Goal: Task Accomplishment & Management: Complete application form

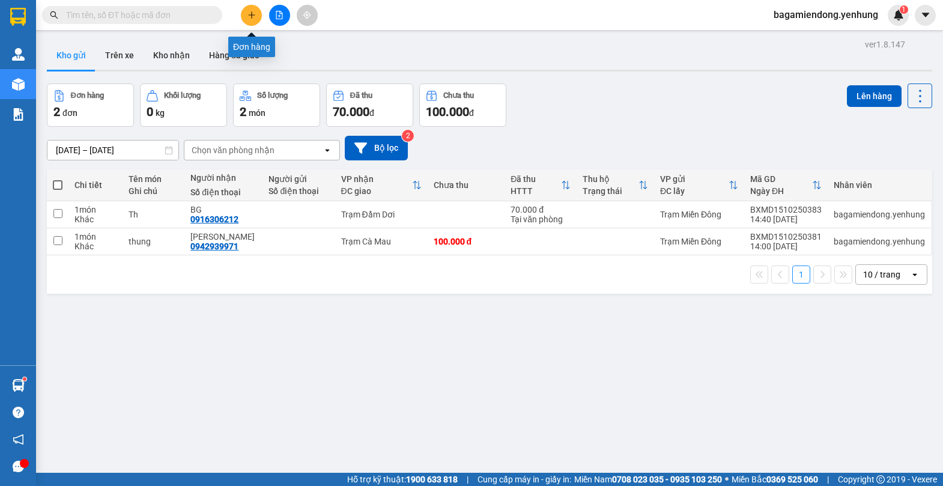
click at [253, 13] on icon "plus" at bounding box center [251, 15] width 8 height 8
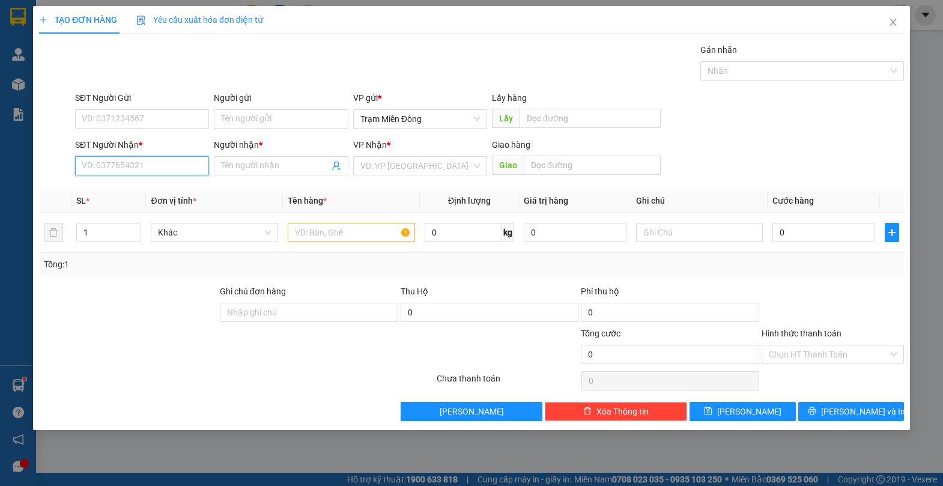
click at [132, 165] on input "SĐT Người Nhận *" at bounding box center [142, 165] width 134 height 19
type input "0919932552"
click at [253, 161] on input "Người nhận *" at bounding box center [274, 165] width 107 height 13
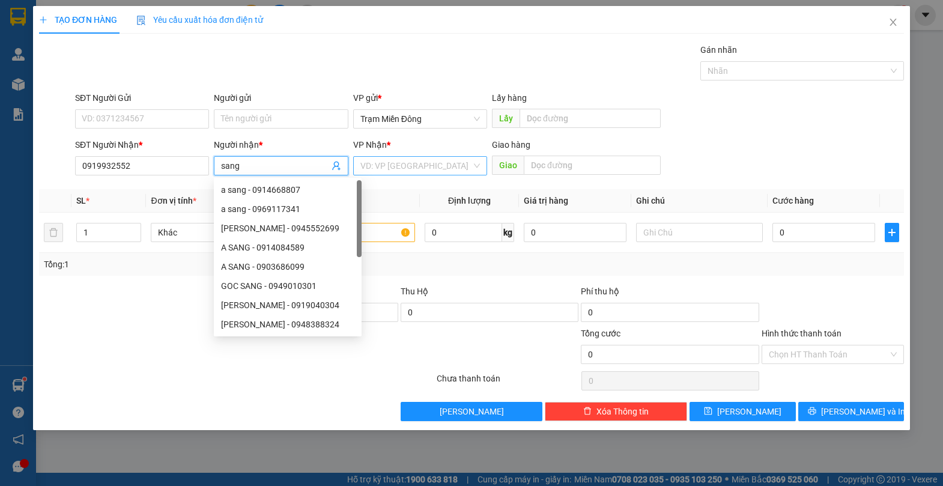
type input "sang"
click at [409, 164] on input "search" at bounding box center [415, 166] width 111 height 18
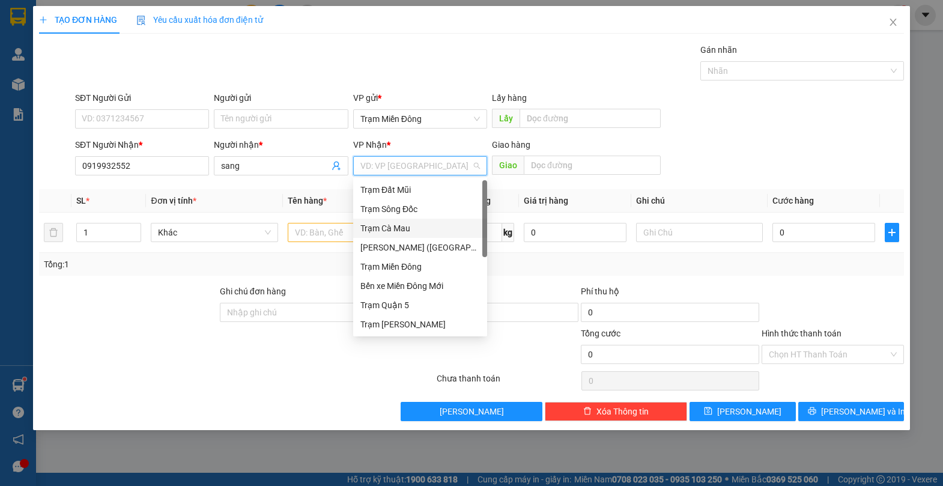
click at [419, 228] on div "Trạm Cà Mau" at bounding box center [419, 228] width 119 height 13
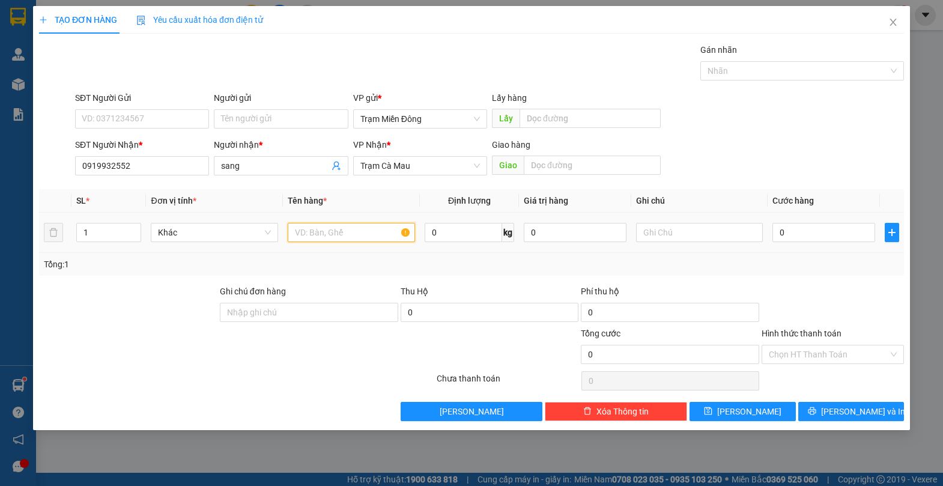
click at [322, 235] on input "text" at bounding box center [351, 232] width 127 height 19
type input "t"
click at [841, 235] on input "0" at bounding box center [823, 232] width 102 height 19
type input "4"
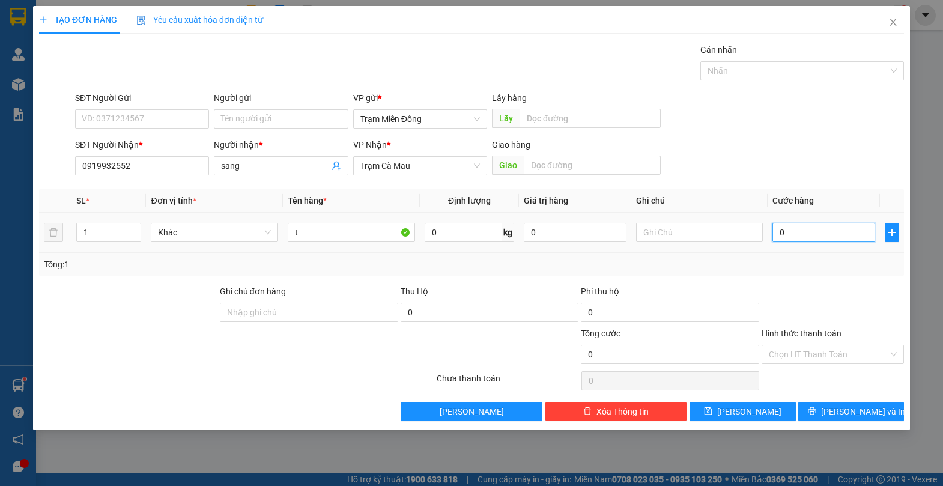
type input "4"
type input "40"
type input "40.000"
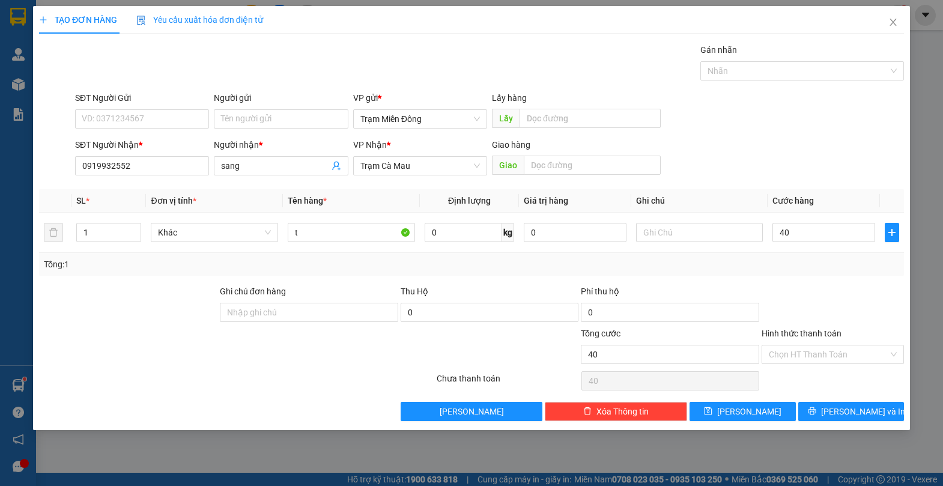
type input "40.000"
drag, startPoint x: 832, startPoint y: 145, endPoint x: 837, endPoint y: 153, distance: 9.7
click at [836, 151] on div "SĐT Người [PERSON_NAME] * 0919932552 Người [PERSON_NAME] * sang [PERSON_NAME] *…" at bounding box center [489, 159] width 833 height 42
click at [896, 355] on div "Chọn HT Thanh Toán" at bounding box center [832, 354] width 142 height 19
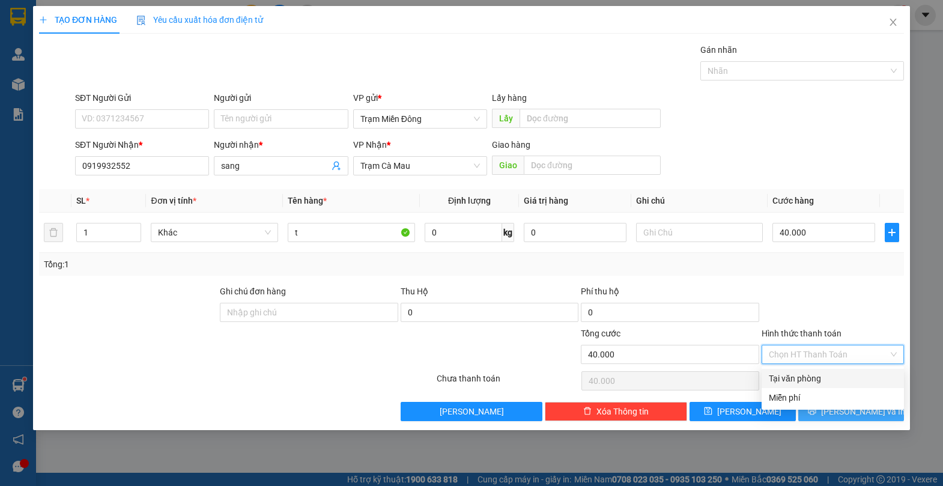
drag, startPoint x: 838, startPoint y: 377, endPoint x: 856, endPoint y: 408, distance: 36.0
click at [839, 379] on div "Tại văn phòng" at bounding box center [832, 378] width 128 height 13
type input "0"
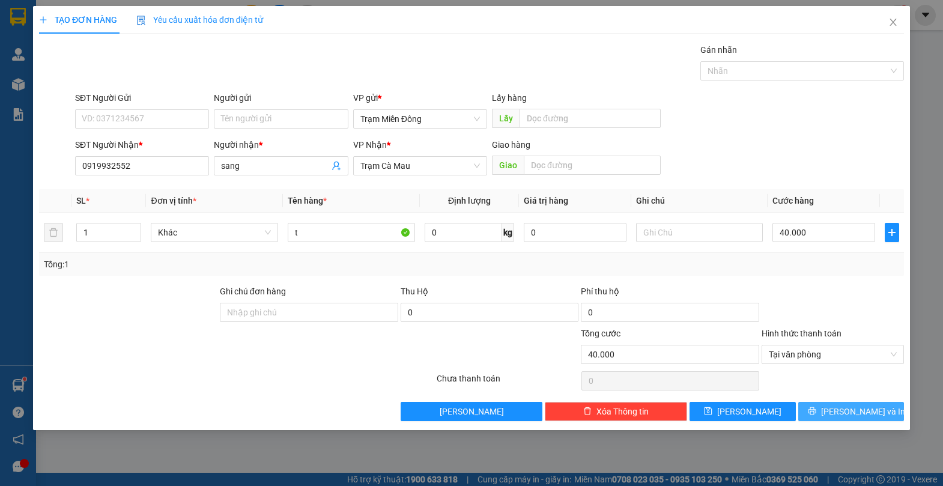
click at [862, 418] on button "[PERSON_NAME] và In" at bounding box center [851, 411] width 106 height 19
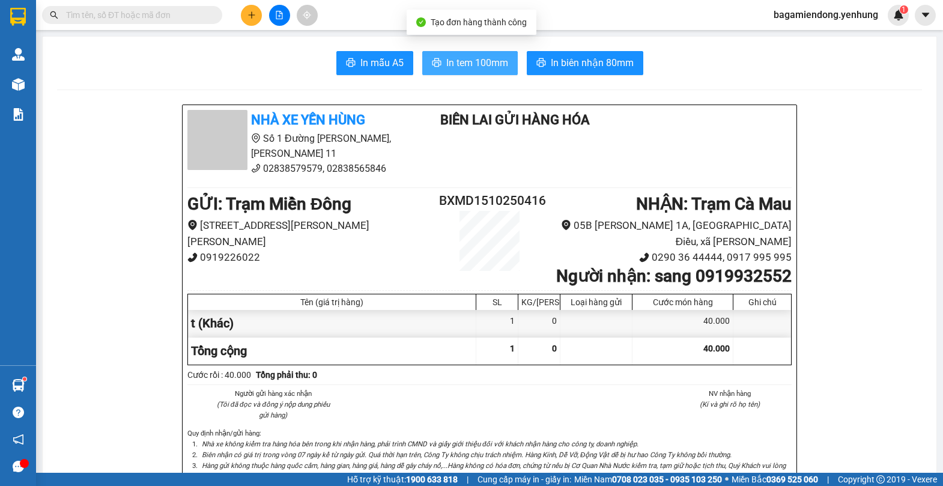
click at [465, 61] on span "In tem 100mm" at bounding box center [477, 62] width 62 height 15
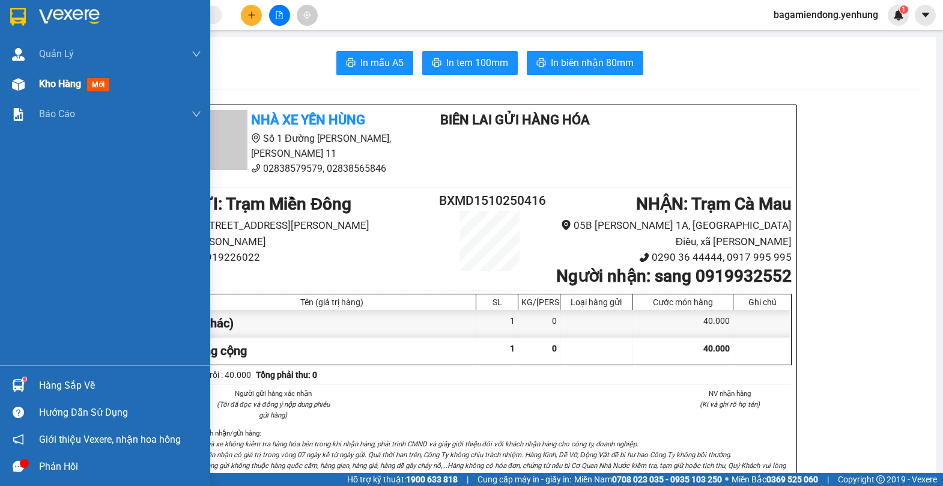
click at [13, 83] on img at bounding box center [18, 84] width 13 height 13
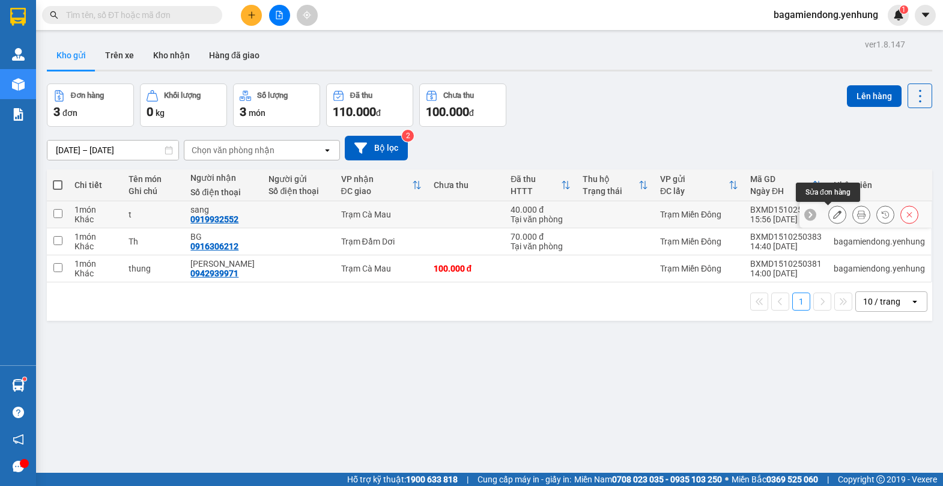
click at [829, 213] on button at bounding box center [837, 214] width 17 height 21
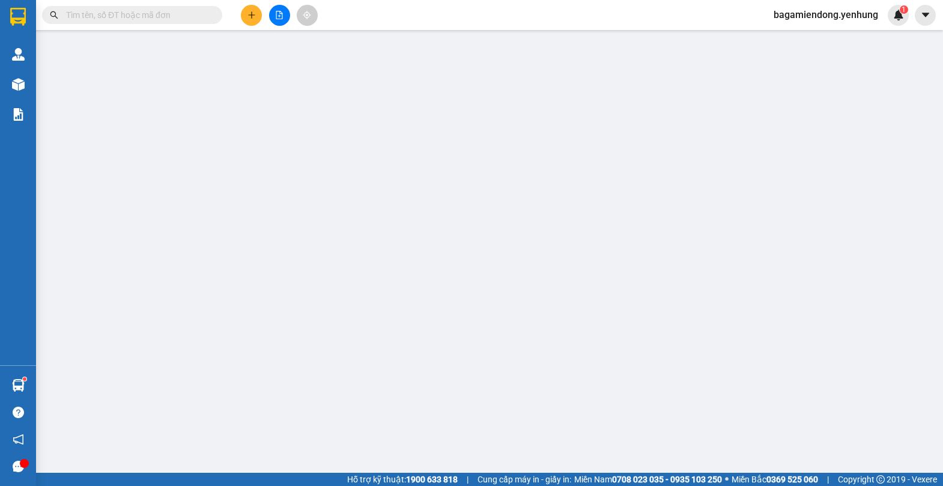
type input "0919932552"
type input "sang"
type input "0"
type input "40.000"
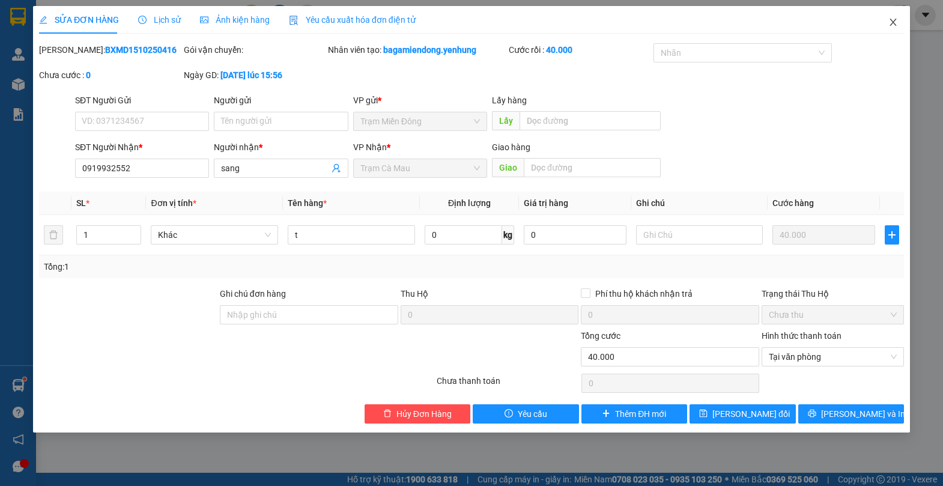
click at [896, 18] on span "Close" at bounding box center [893, 23] width 34 height 34
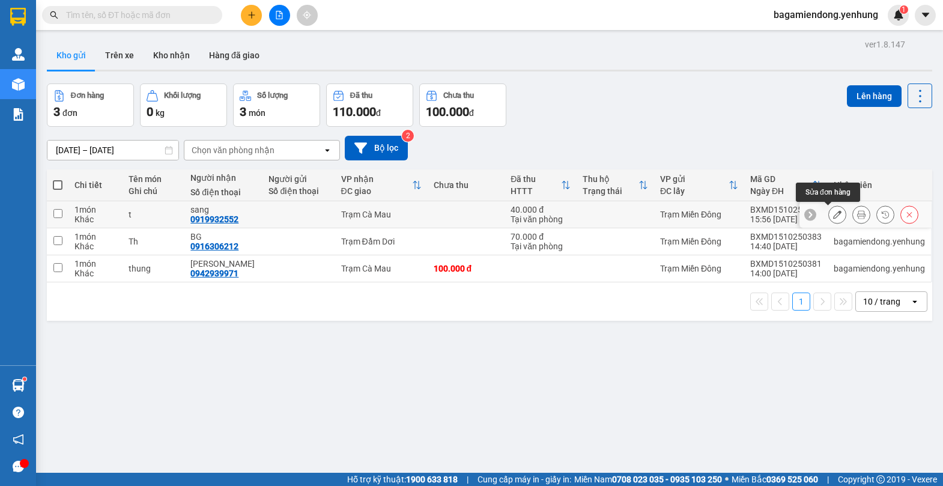
click at [833, 218] on icon at bounding box center [837, 214] width 8 height 8
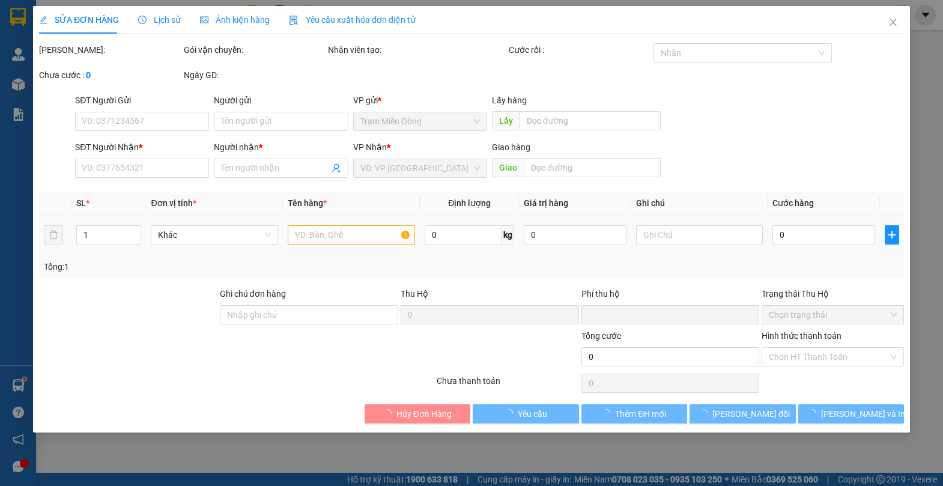
type input "0919932552"
type input "sang"
type input "0"
type input "40.000"
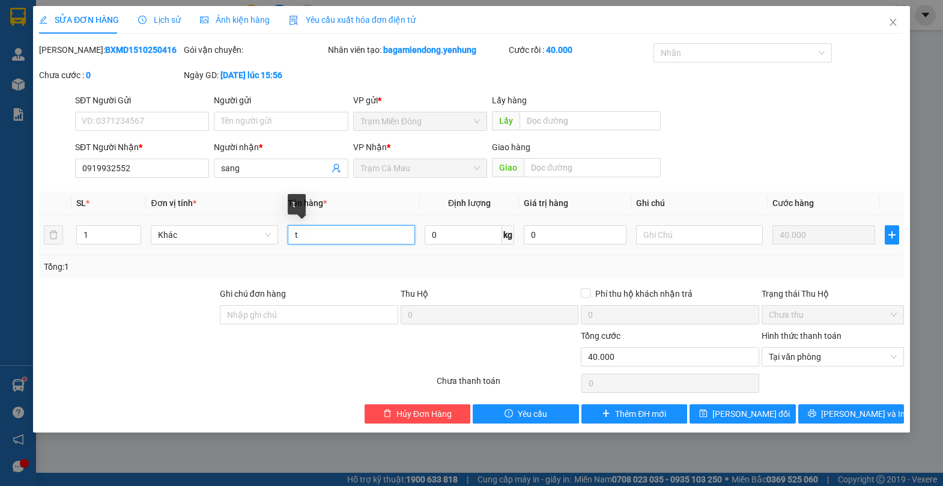
click at [338, 234] on input "t" at bounding box center [351, 234] width 127 height 19
type input "hop"
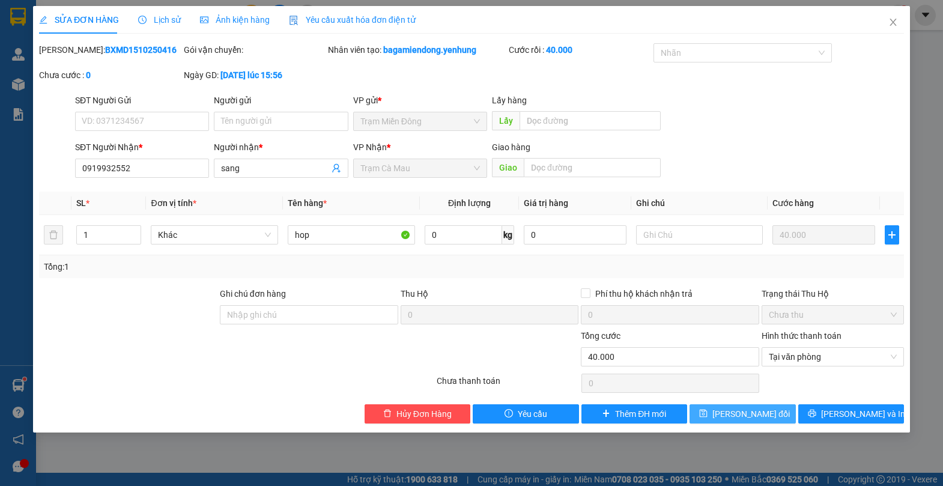
click at [758, 409] on span "[PERSON_NAME] đổi" at bounding box center [750, 413] width 77 height 13
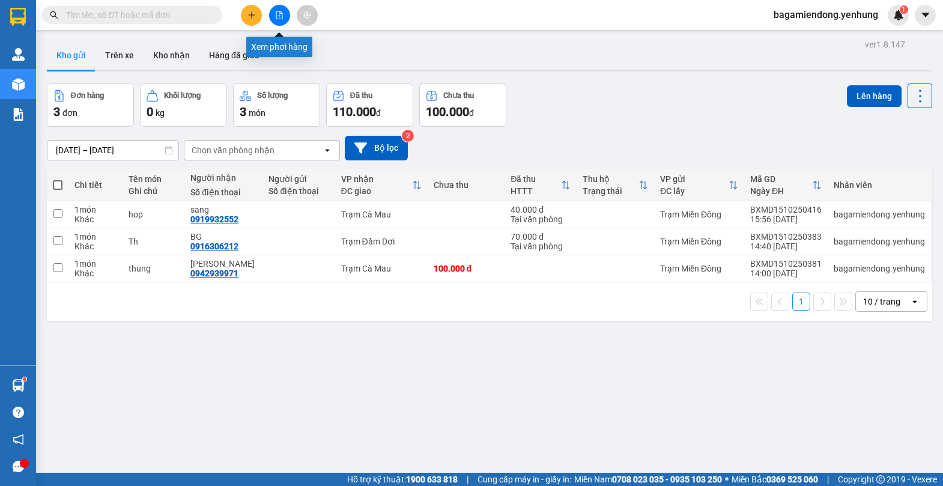
click at [274, 16] on button at bounding box center [279, 15] width 21 height 21
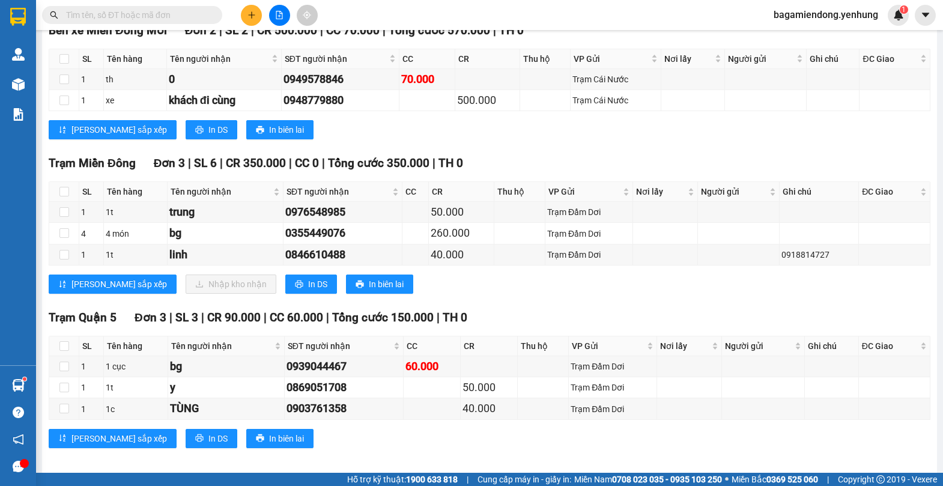
scroll to position [429, 0]
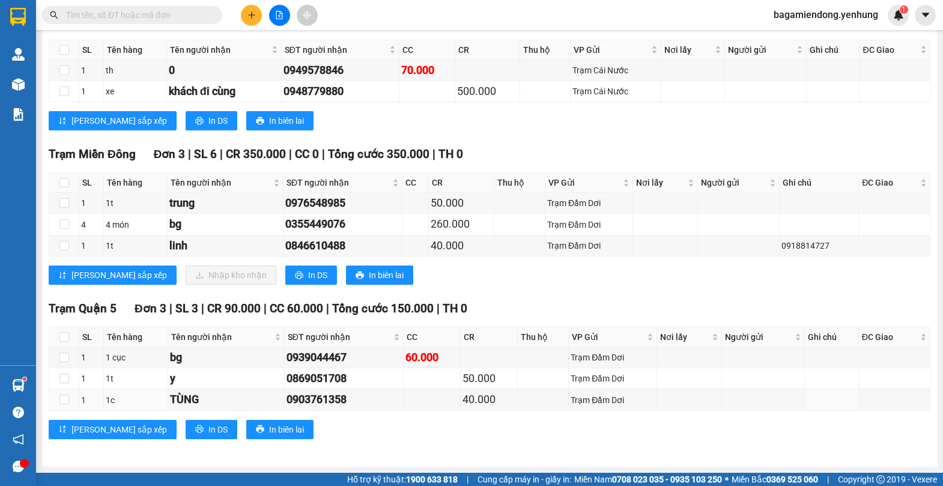
drag, startPoint x: 204, startPoint y: 369, endPoint x: 138, endPoint y: 303, distance: 93.0
click at [272, 20] on button at bounding box center [279, 15] width 21 height 21
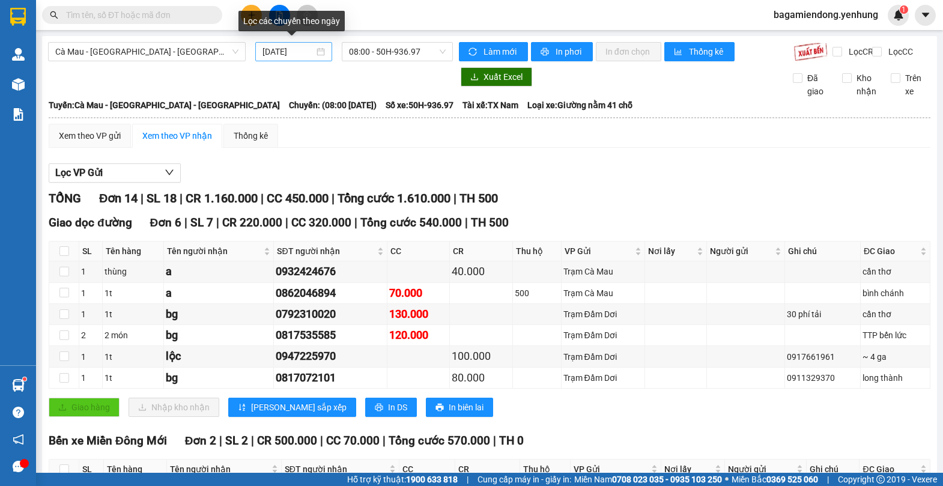
click at [318, 54] on div "[DATE]" at bounding box center [293, 51] width 62 height 13
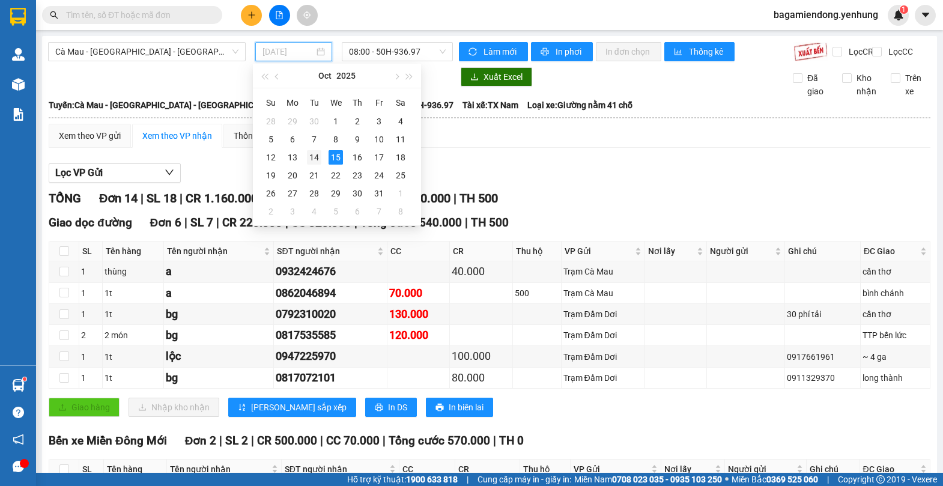
click at [316, 155] on div "14" at bounding box center [314, 157] width 14 height 14
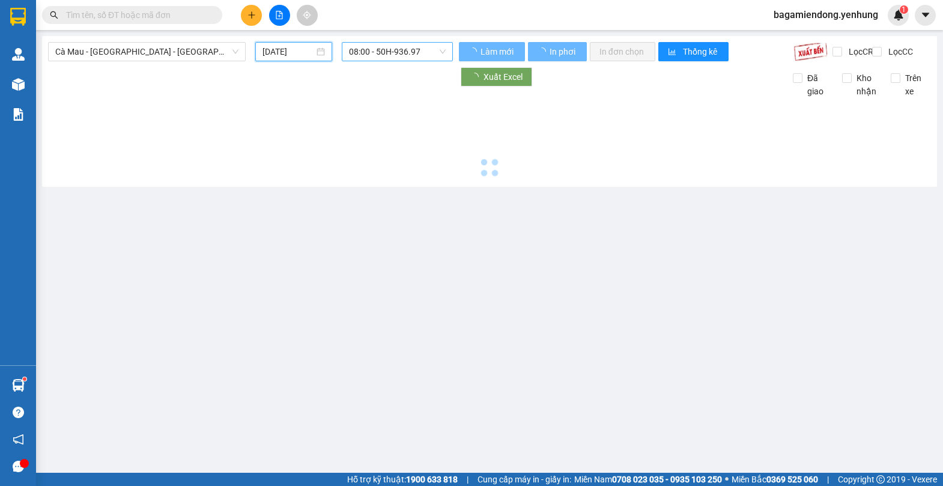
type input "[DATE]"
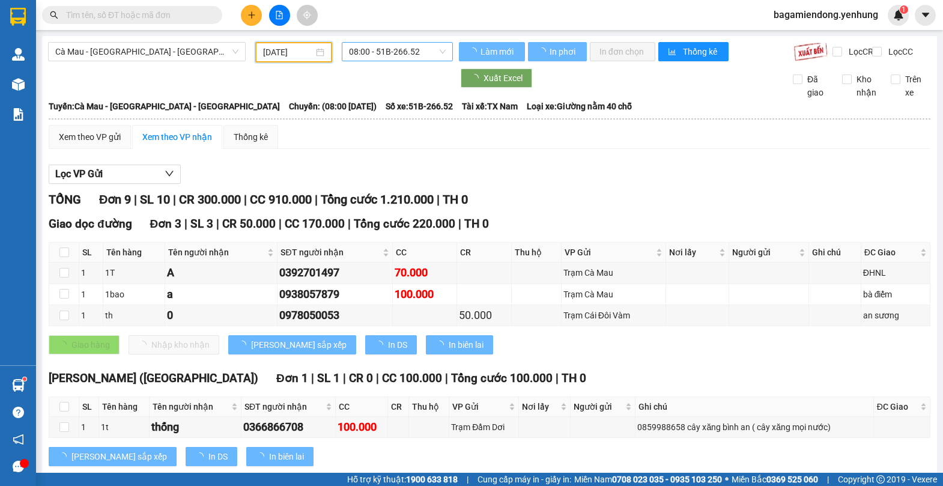
click at [439, 51] on span "08:00 - 51B-266.52" at bounding box center [397, 52] width 97 height 18
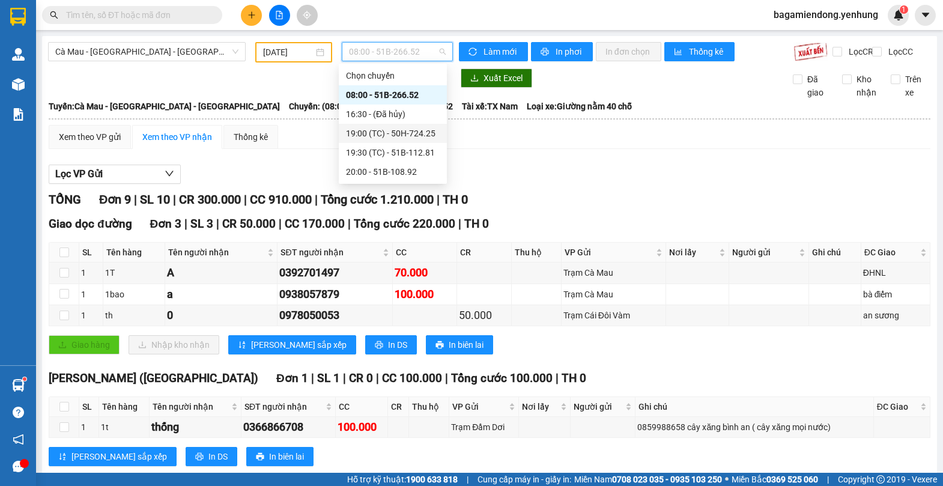
click at [413, 135] on div "19:00 (TC) - 50H-724.25" at bounding box center [393, 133] width 94 height 13
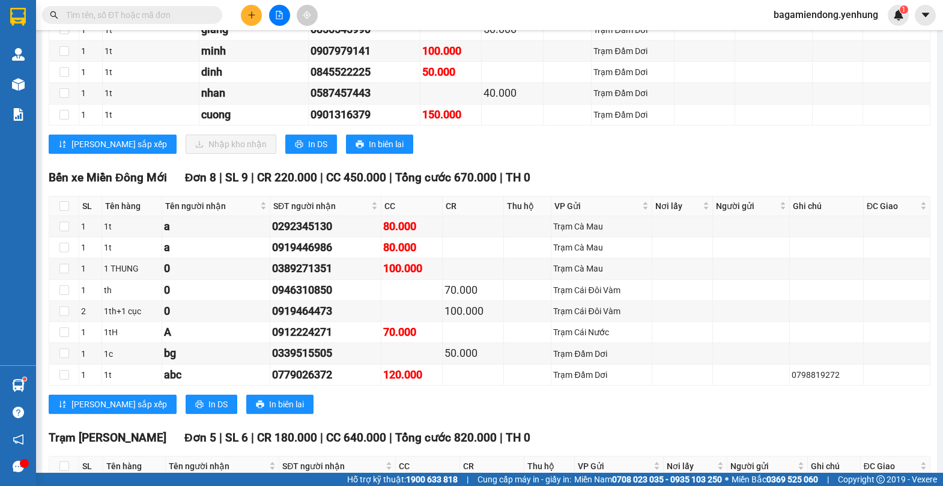
scroll to position [2008, 0]
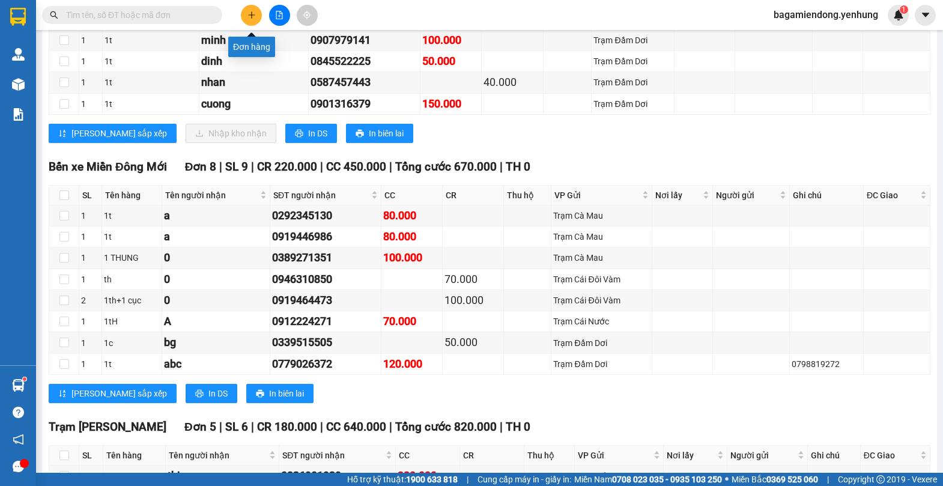
click at [247, 19] on button at bounding box center [251, 15] width 21 height 21
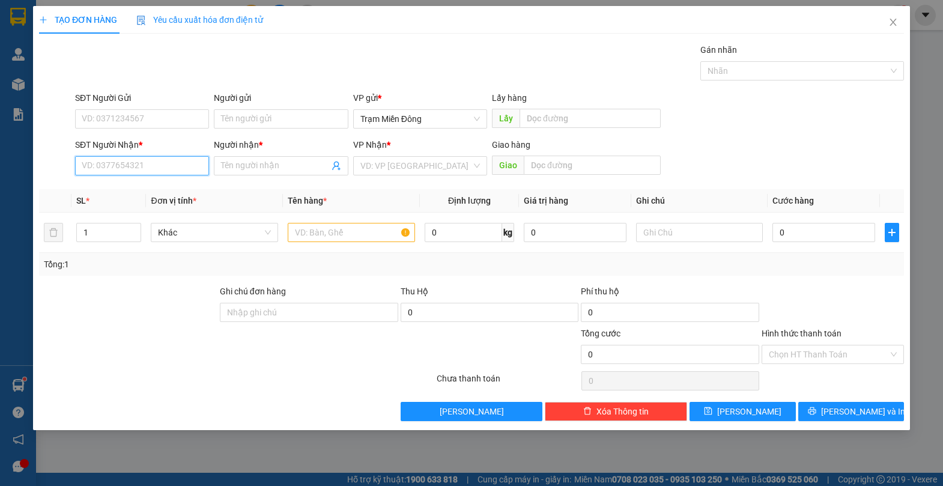
click at [121, 163] on input "SĐT Người Nhận *" at bounding box center [142, 165] width 134 height 19
type input "0828345670"
click at [229, 169] on input "Người nhận *" at bounding box center [274, 165] width 107 height 13
type input "dại phát"
drag, startPoint x: 386, startPoint y: 160, endPoint x: 385, endPoint y: 166, distance: 6.0
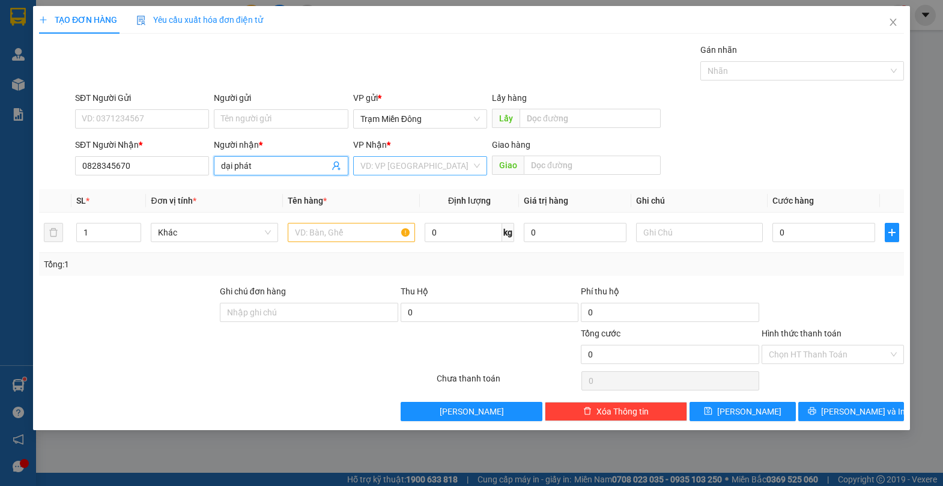
click at [386, 160] on input "search" at bounding box center [415, 166] width 111 height 18
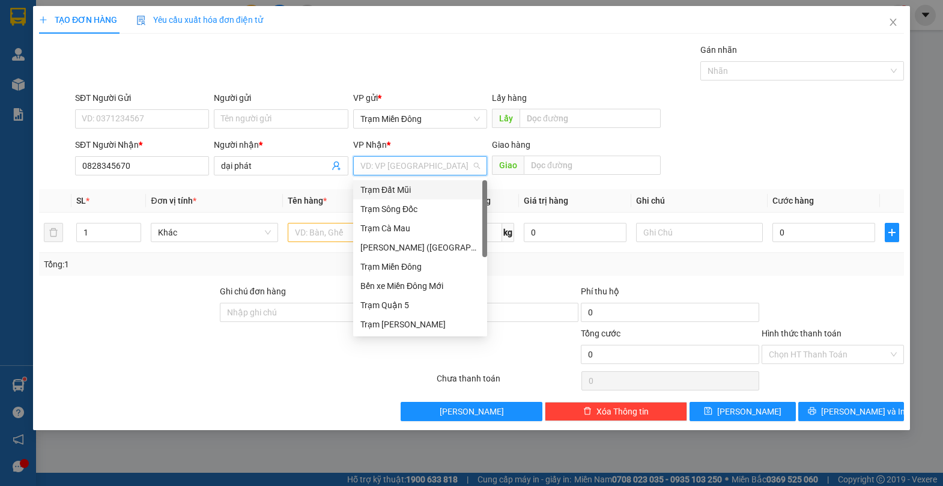
type input "d"
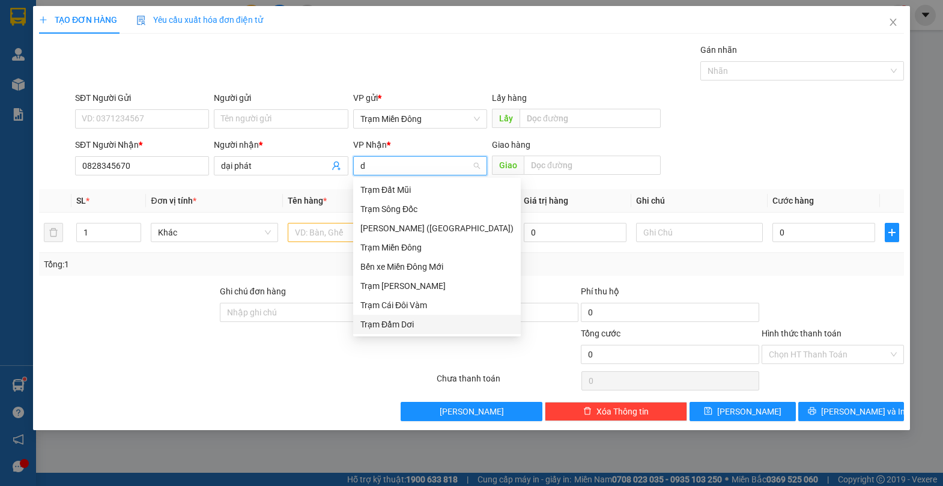
click at [387, 324] on div "Trạm Đầm Dơi" at bounding box center [436, 324] width 153 height 13
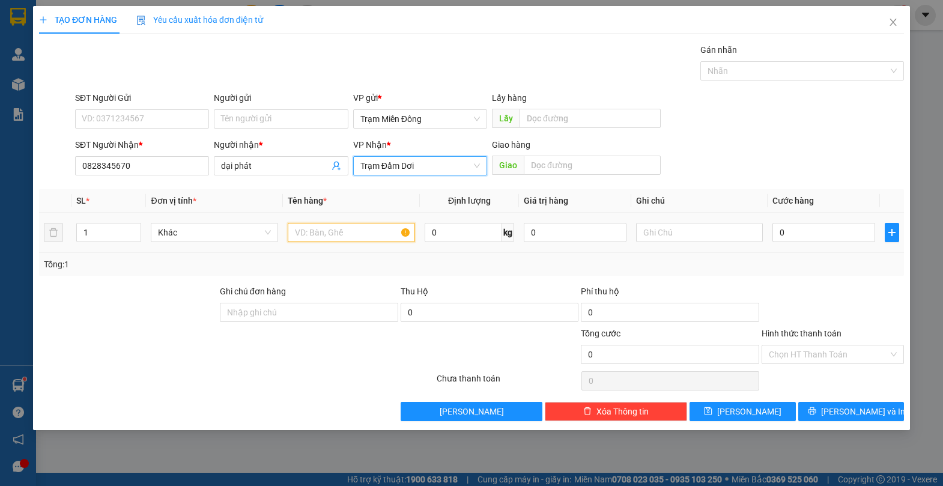
click at [322, 235] on input "text" at bounding box center [351, 232] width 127 height 19
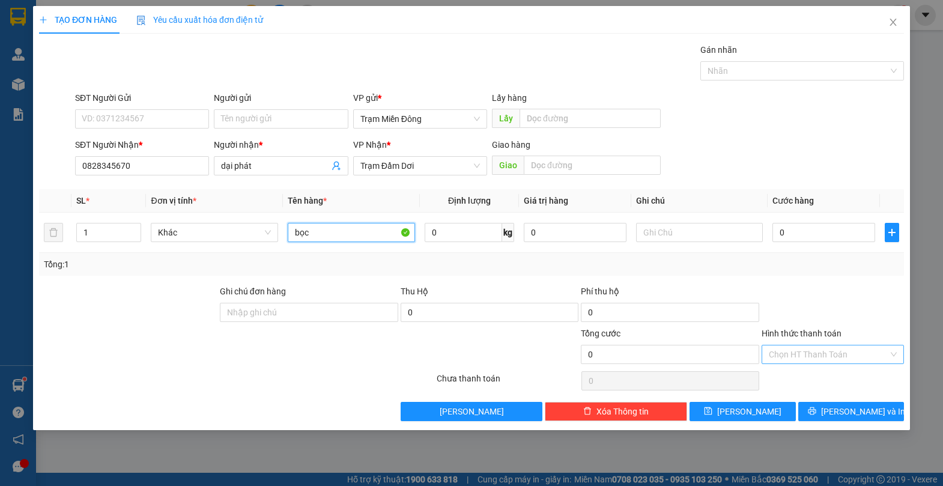
type input "bọc"
click at [884, 359] on input "Hình thức thanh toán" at bounding box center [827, 354] width 119 height 18
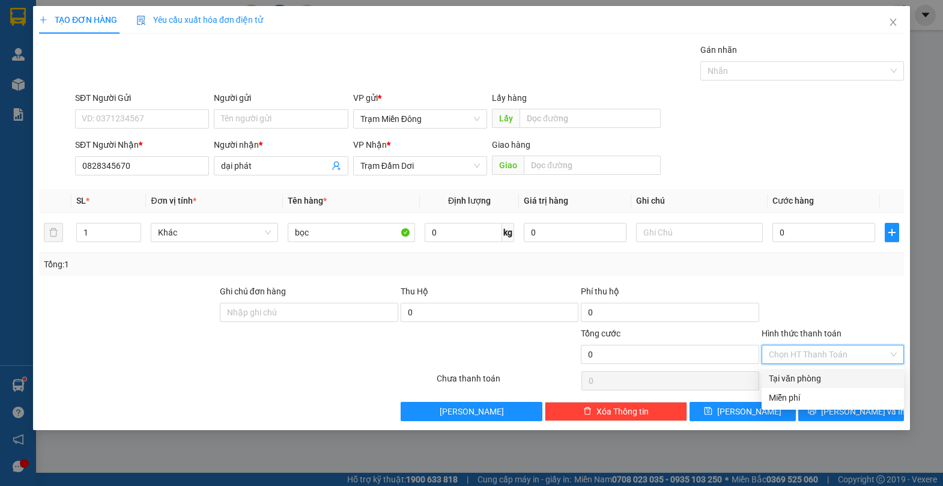
click at [791, 376] on div "Tại văn phòng" at bounding box center [832, 378] width 128 height 13
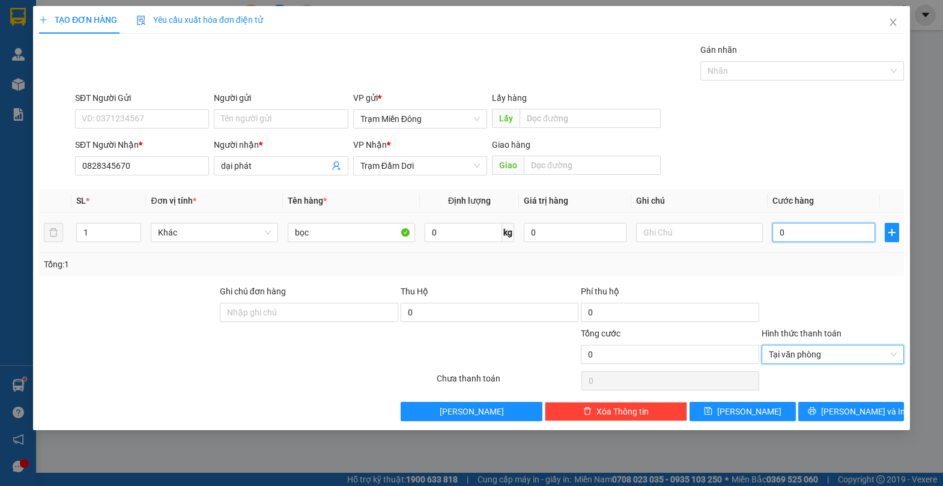
click at [796, 235] on input "0" at bounding box center [823, 232] width 102 height 19
type input "3"
type input "30"
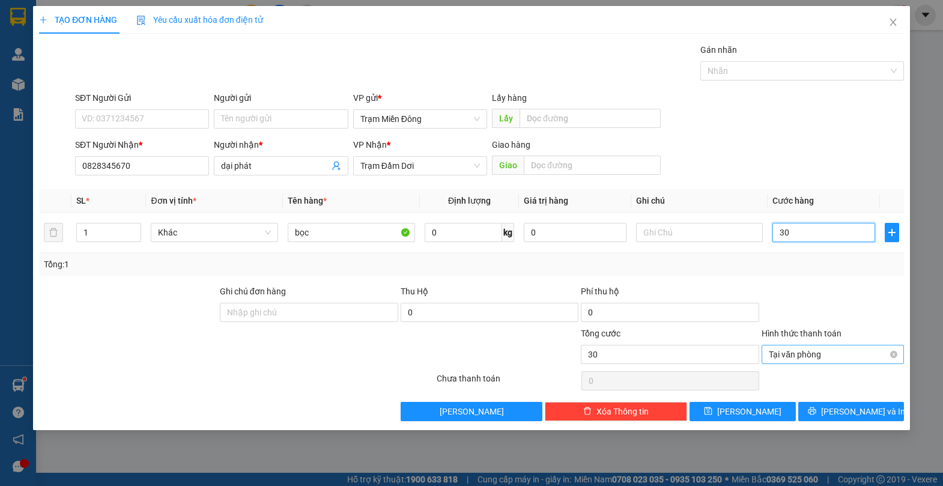
click at [813, 355] on span "Tại văn phòng" at bounding box center [832, 354] width 128 height 18
type input "30.000"
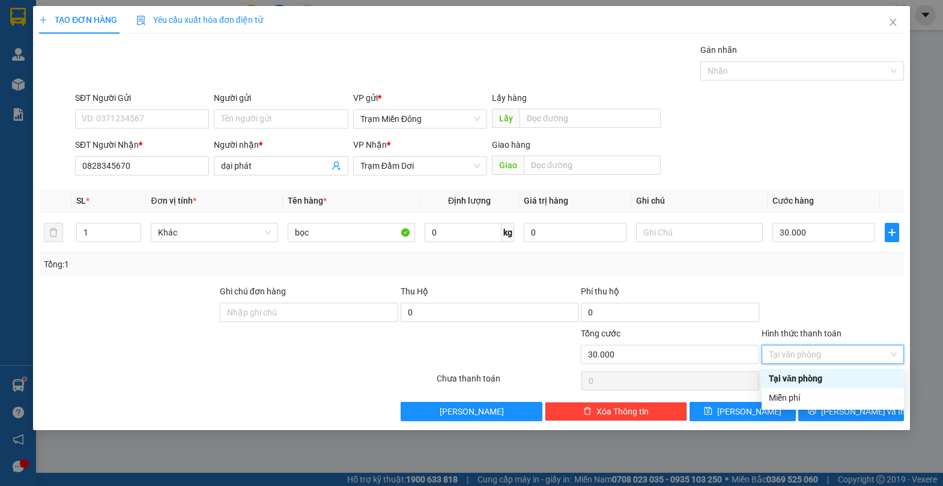
click at [785, 375] on div "Tại văn phòng" at bounding box center [832, 378] width 128 height 13
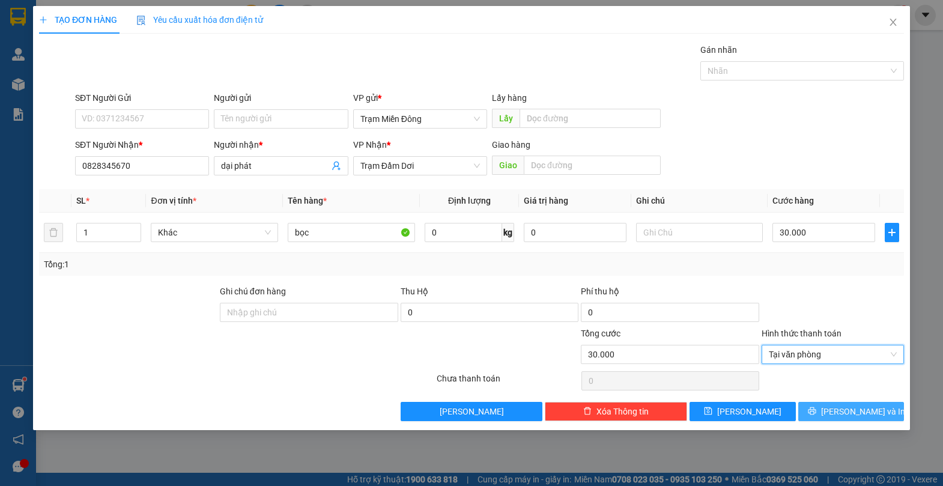
click at [838, 409] on button "[PERSON_NAME] và In" at bounding box center [851, 411] width 106 height 19
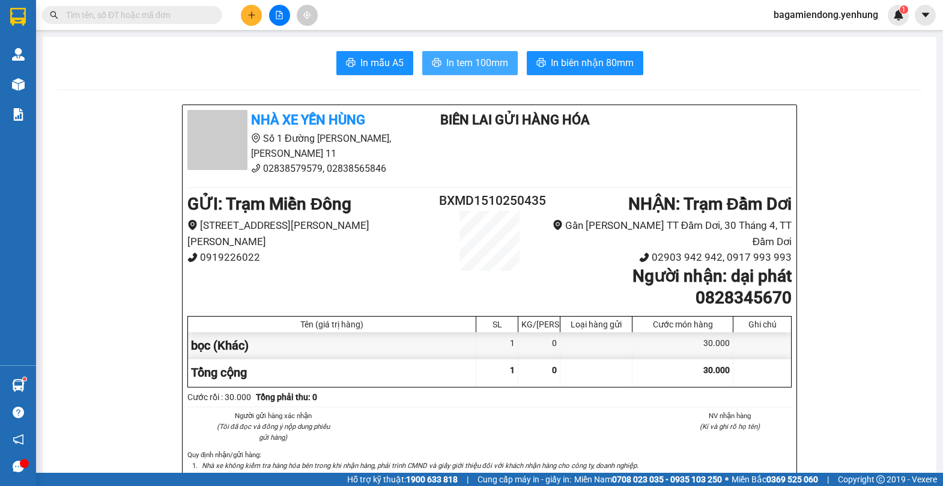
click at [469, 64] on span "In tem 100mm" at bounding box center [477, 62] width 62 height 15
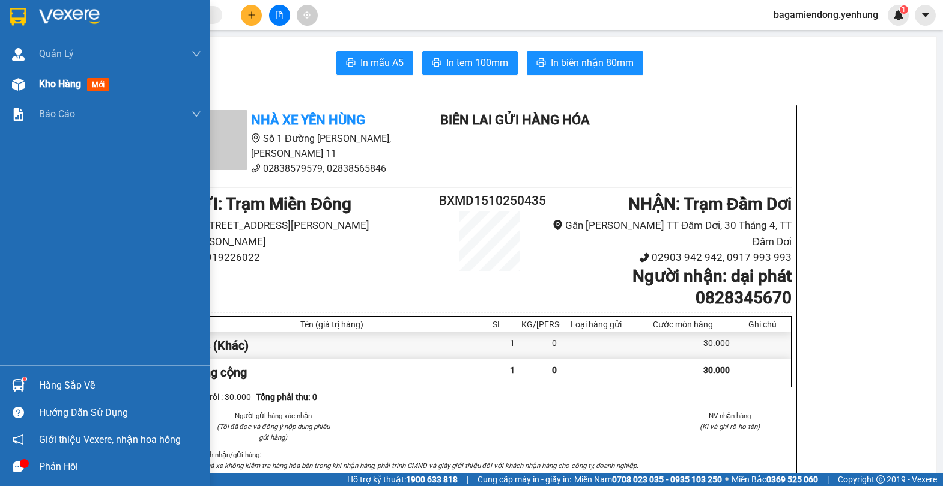
click at [22, 84] on img at bounding box center [18, 84] width 13 height 13
